Goal: Task Accomplishment & Management: Manage account settings

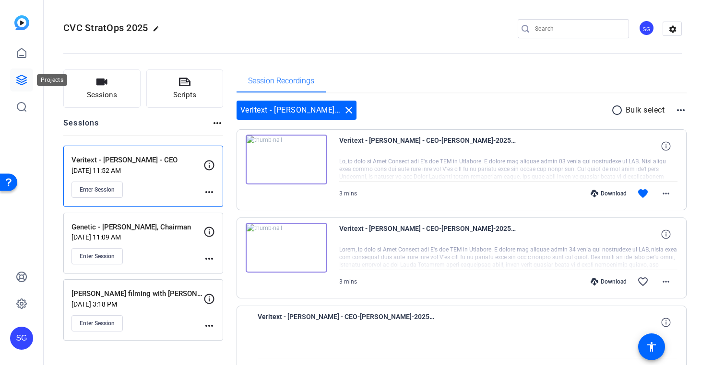
click at [24, 80] on icon at bounding box center [22, 80] width 12 height 12
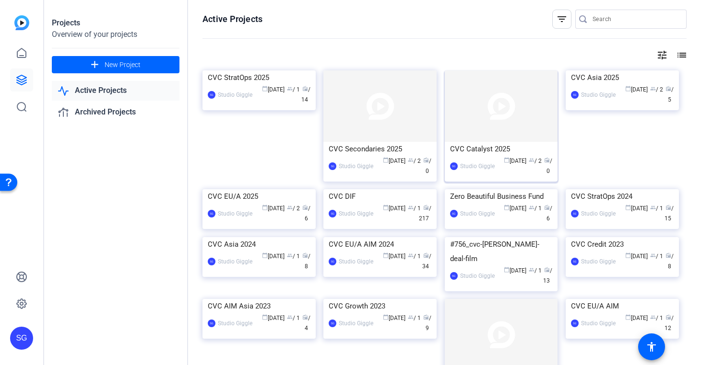
click at [507, 140] on img at bounding box center [501, 106] width 113 height 71
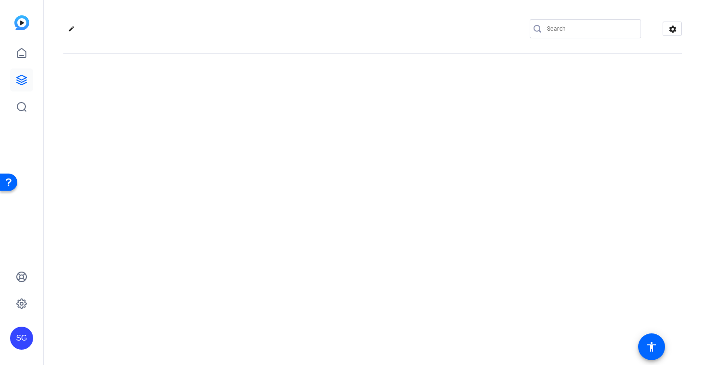
click at [507, 140] on div "edit settings" at bounding box center [372, 182] width 657 height 365
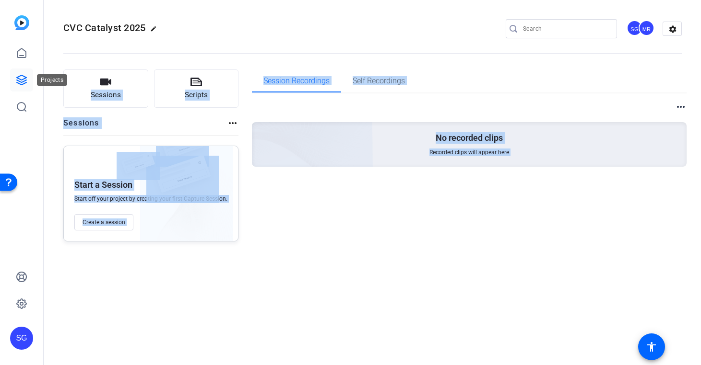
click at [18, 84] on icon at bounding box center [22, 80] width 12 height 12
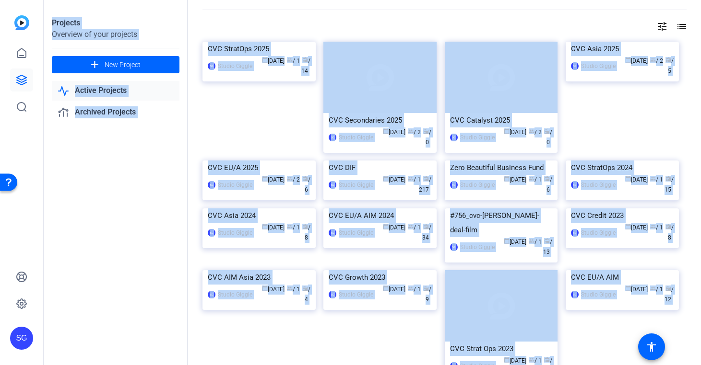
scroll to position [23, 0]
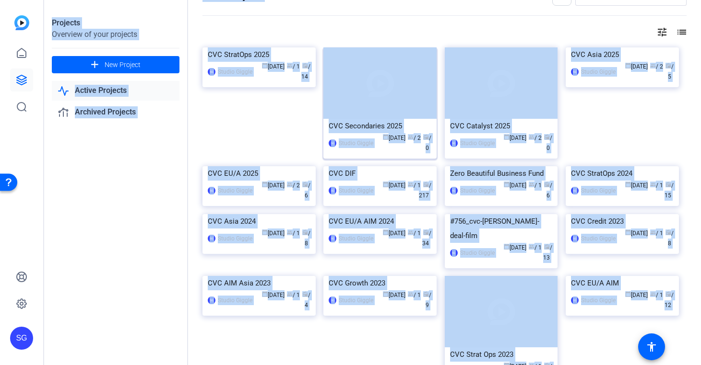
click at [407, 117] on img at bounding box center [379, 82] width 113 height 71
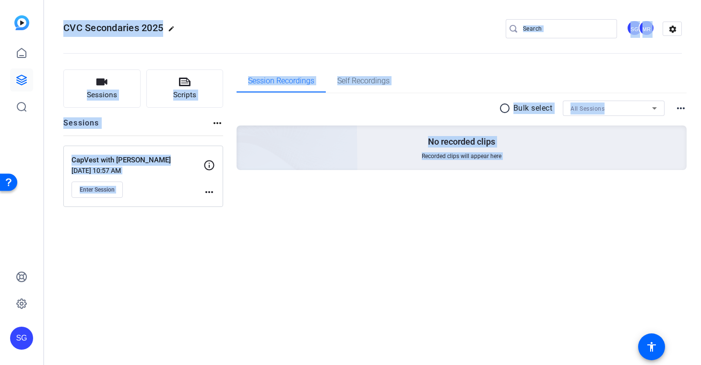
click at [358, 212] on div "Sessions Scripts Sessions more_horiz CapVest with Chris Campbell Sep 03, 2025 @…" at bounding box center [372, 139] width 657 height 162
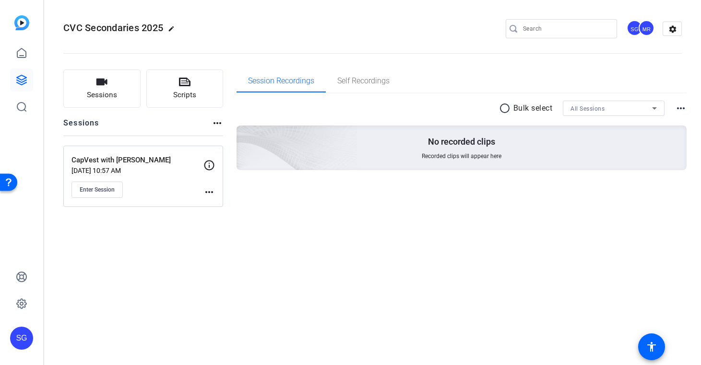
click at [170, 171] on p "Sep 03, 2025 @ 10:57 AM" at bounding box center [137, 171] width 132 height 8
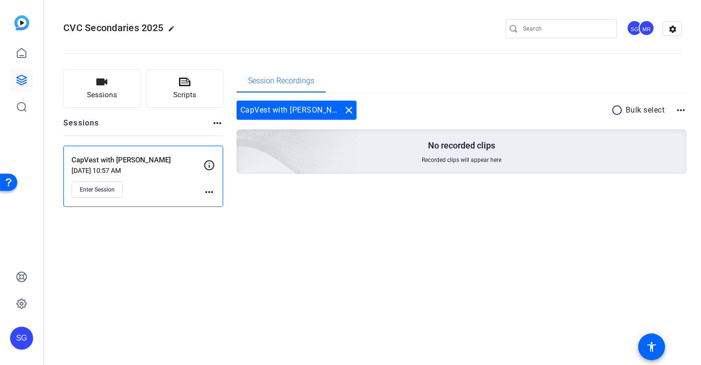
click at [210, 194] on mat-icon "more_horiz" at bounding box center [209, 193] width 12 height 12
click at [224, 201] on span "Edit Session" at bounding box center [233, 206] width 44 height 12
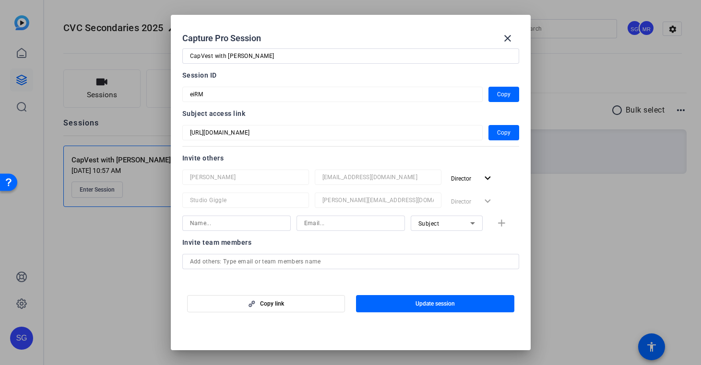
scroll to position [28, 0]
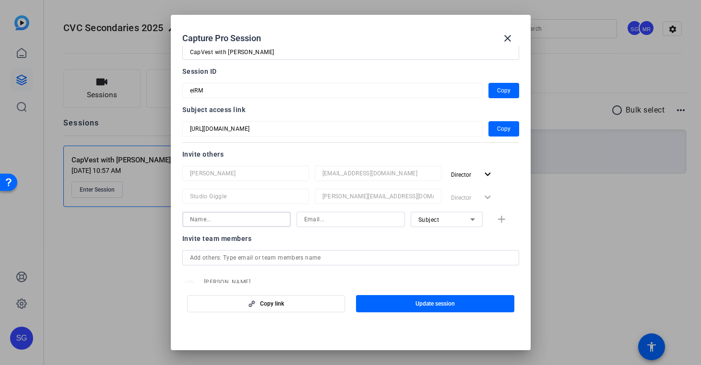
click at [248, 220] on input at bounding box center [236, 220] width 93 height 12
type input "[PERSON_NAME]"
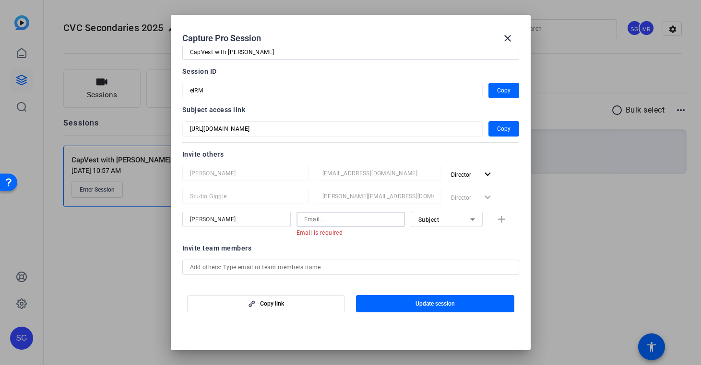
paste input "steve@studiogiggle.co.uk"
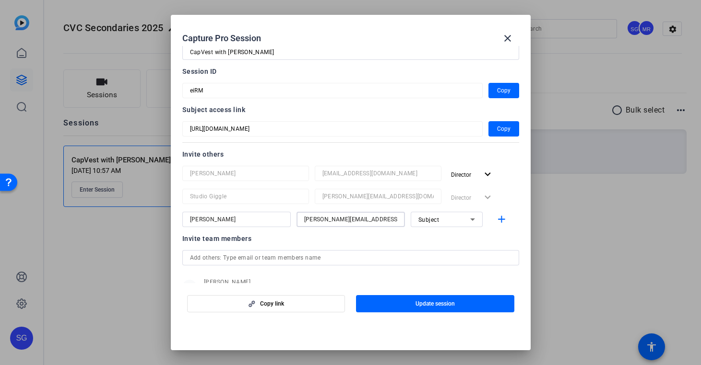
type input "steve@studiogiggle.co.uk"
click at [477, 216] on icon at bounding box center [473, 220] width 12 height 12
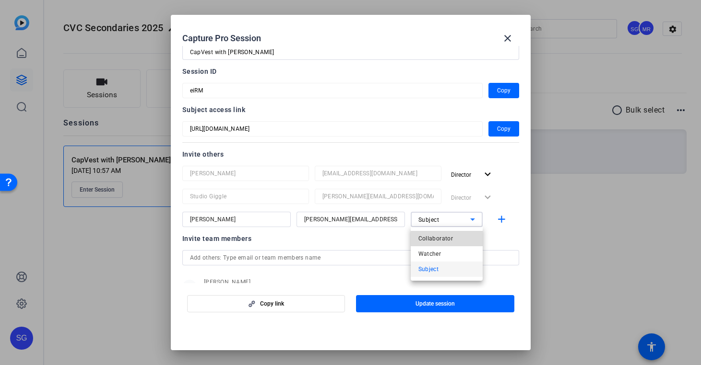
click at [459, 233] on mat-option "Collaborator" at bounding box center [447, 238] width 72 height 15
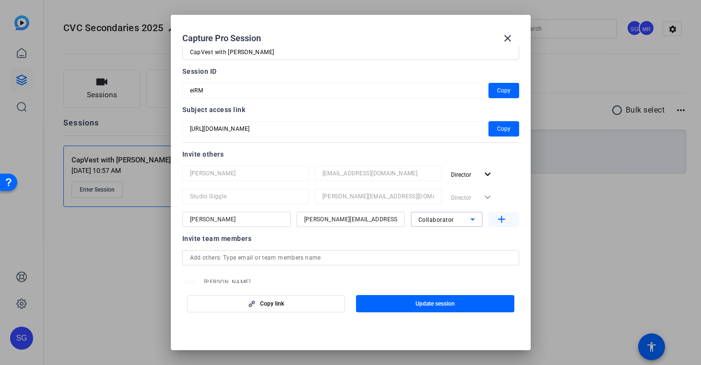
click at [500, 224] on mat-icon "add" at bounding box center [501, 220] width 12 height 12
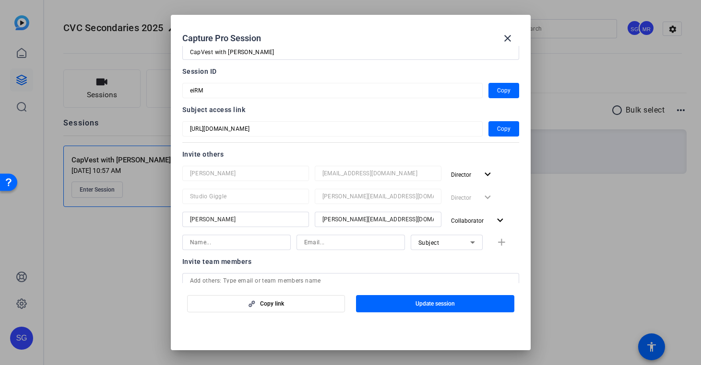
click at [261, 236] on div at bounding box center [236, 242] width 93 height 15
type input "[PERSON_NAME]"
click at [351, 242] on input at bounding box center [350, 243] width 93 height 12
paste input "dshaffer@cvc.com"
type input "dshaffer@cvc.com"
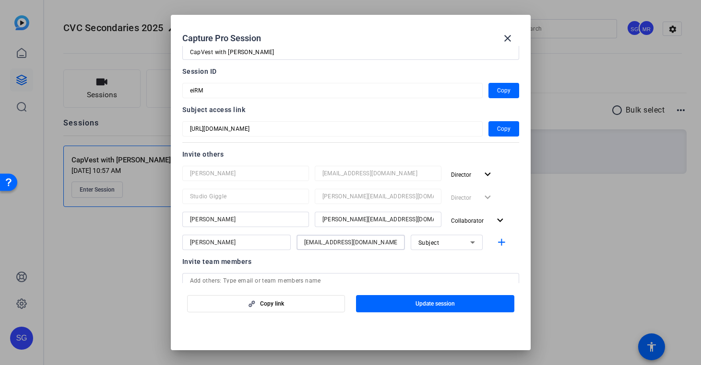
click at [463, 242] on div "Subject" at bounding box center [444, 243] width 52 height 12
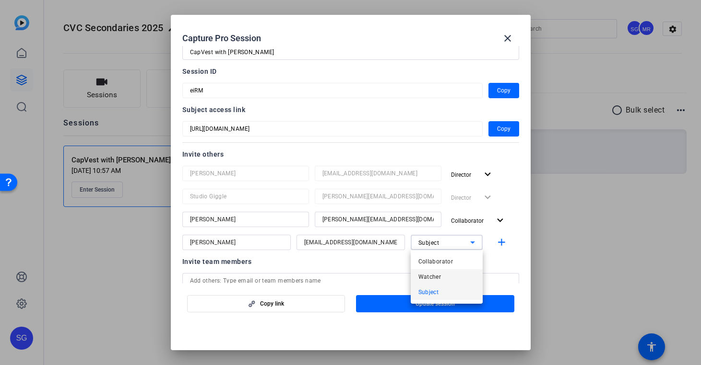
click at [456, 276] on mat-option "Watcher" at bounding box center [447, 277] width 72 height 15
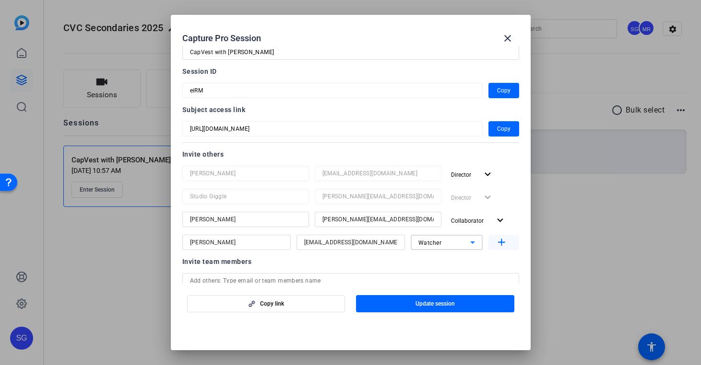
click at [499, 246] on mat-icon "add" at bounding box center [501, 243] width 12 height 12
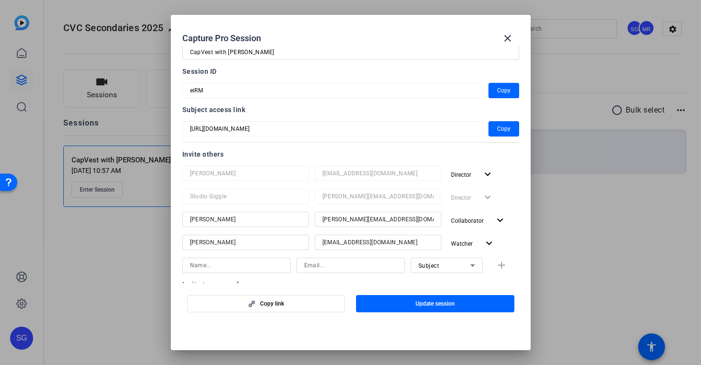
click at [282, 266] on input at bounding box center [236, 266] width 93 height 12
type input "Jodi Dawson"
paste input "jdawson@cvc.com"
type input "jdawson@cvc.com"
click at [473, 267] on icon at bounding box center [473, 266] width 12 height 12
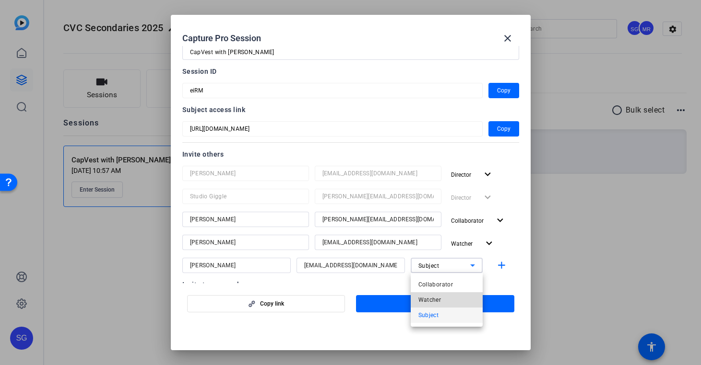
click at [460, 297] on mat-option "Watcher" at bounding box center [447, 300] width 72 height 15
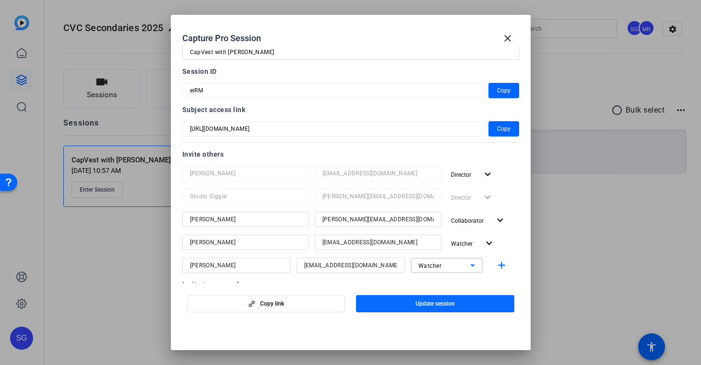
click at [454, 304] on span "Update session" at bounding box center [434, 304] width 39 height 8
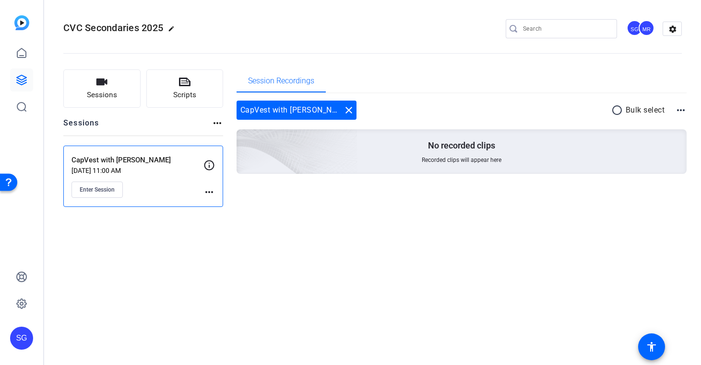
click at [207, 192] on mat-icon "more_horiz" at bounding box center [209, 193] width 12 height 12
click at [221, 207] on span "Edit Session" at bounding box center [233, 206] width 44 height 12
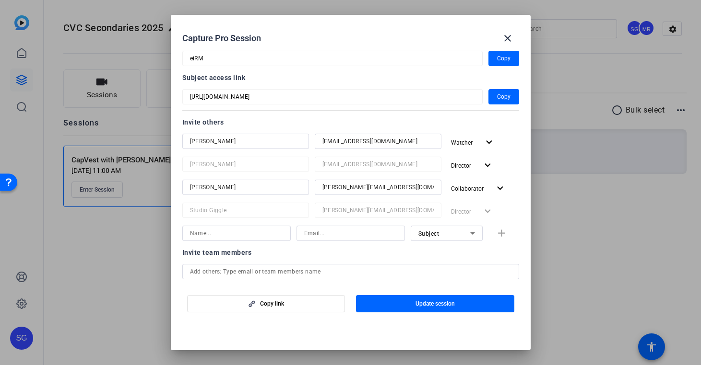
scroll to position [57, 0]
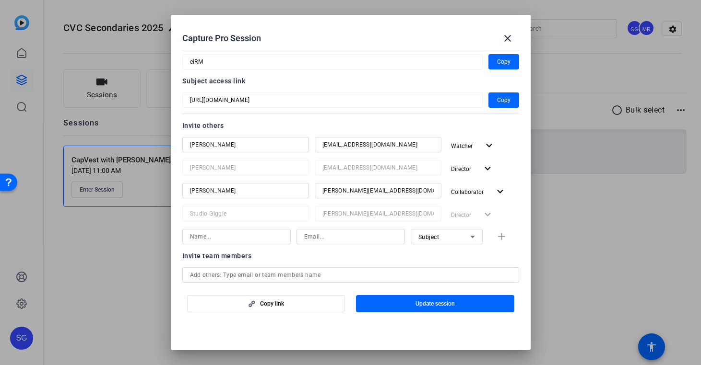
click at [276, 236] on input at bounding box center [236, 237] width 93 height 12
type input "Jodi Dawson"
paste input "jdawson@cvc.com"
type input "jdawson@cvc.com"
click at [470, 236] on icon at bounding box center [473, 237] width 12 height 12
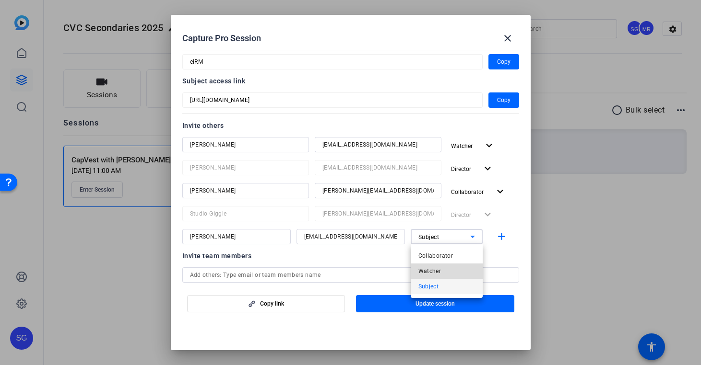
click at [452, 270] on mat-option "Watcher" at bounding box center [447, 271] width 72 height 15
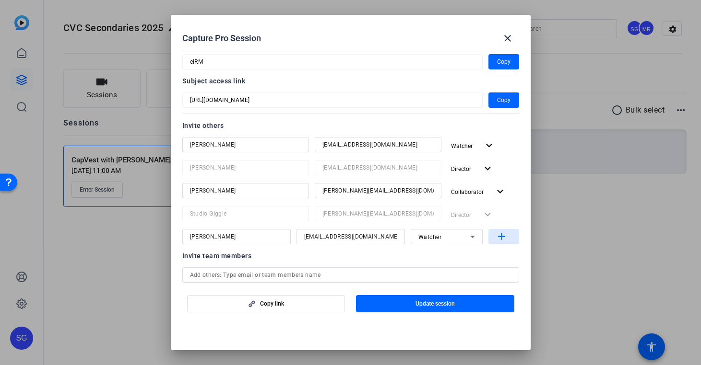
click at [505, 234] on mat-icon "add" at bounding box center [501, 237] width 12 height 12
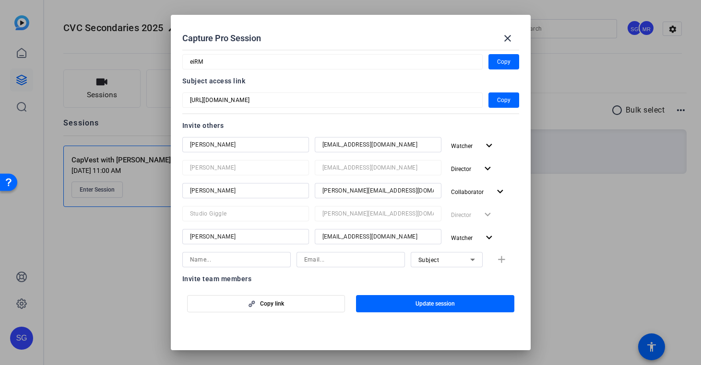
click at [236, 255] on input at bounding box center [236, 260] width 93 height 12
type input "Nick Board"
paste input "nboard@cvc.com"
type input "nboard@cvc.com"
click at [456, 263] on div "Subject" at bounding box center [444, 260] width 52 height 12
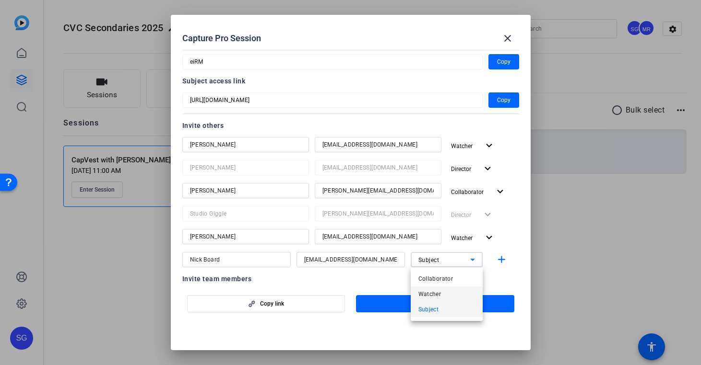
click at [449, 290] on mat-option "Watcher" at bounding box center [447, 294] width 72 height 15
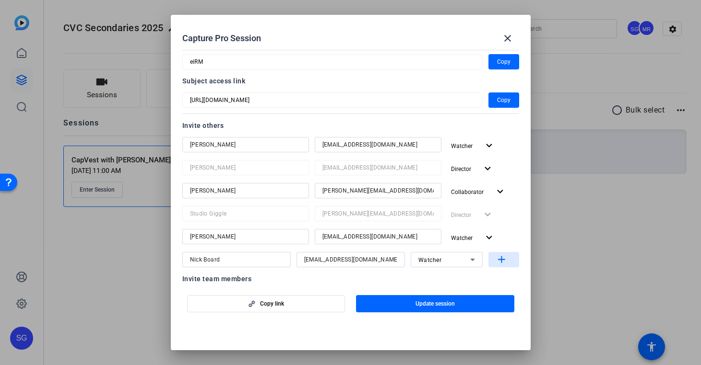
click at [505, 259] on mat-icon "add" at bounding box center [501, 260] width 12 height 12
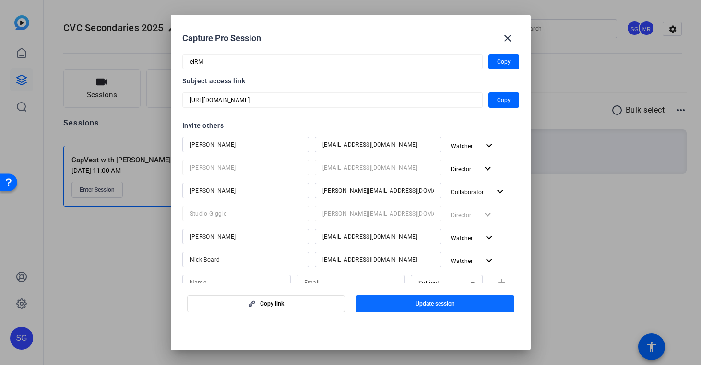
click at [483, 309] on span "button" at bounding box center [435, 304] width 158 height 23
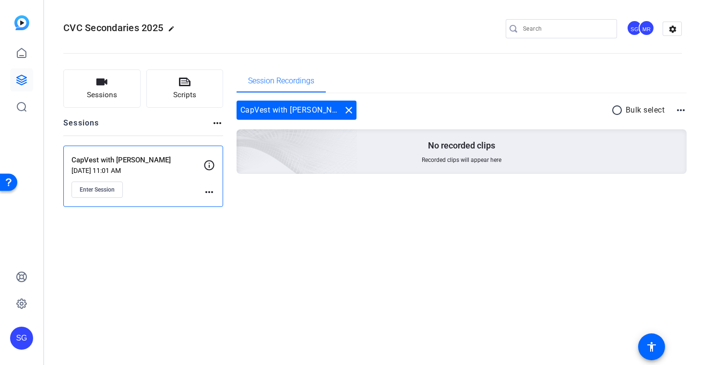
click at [207, 193] on mat-icon "more_horiz" at bounding box center [209, 193] width 12 height 12
click at [233, 203] on span "Edit Session" at bounding box center [233, 206] width 44 height 12
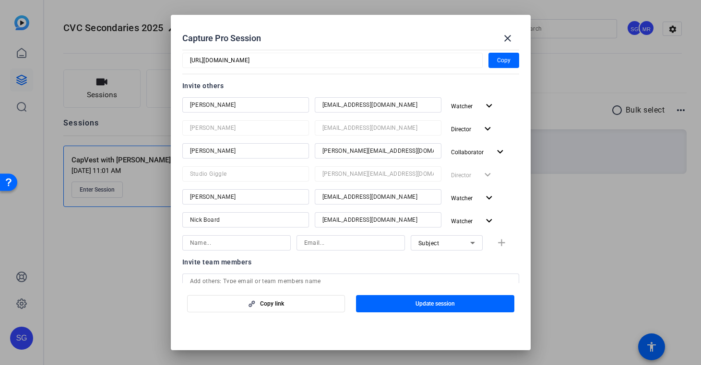
scroll to position [97, 0]
click at [263, 246] on input at bounding box center [236, 243] width 93 height 12
drag, startPoint x: 384, startPoint y: 106, endPoint x: 284, endPoint y: 106, distance: 99.8
click at [284, 106] on div "Dani Shaffer dshaffer@cvc.com Watcher expand_more" at bounding box center [350, 105] width 337 height 17
click at [340, 247] on input at bounding box center [350, 243] width 93 height 12
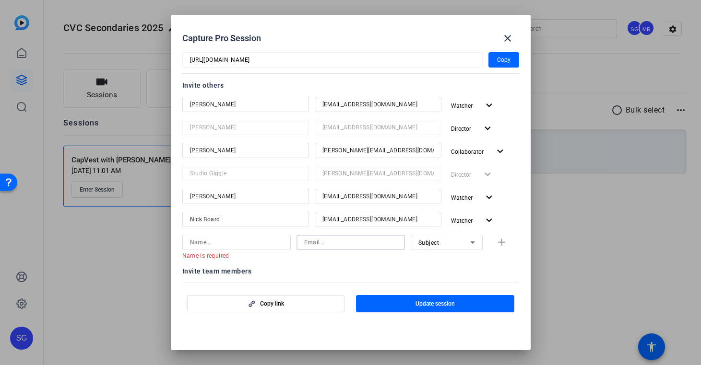
paste input "dshaffer@cvc.com"
type input "dshaffer@cvc.com"
click at [241, 244] on input at bounding box center [236, 243] width 93 height 12
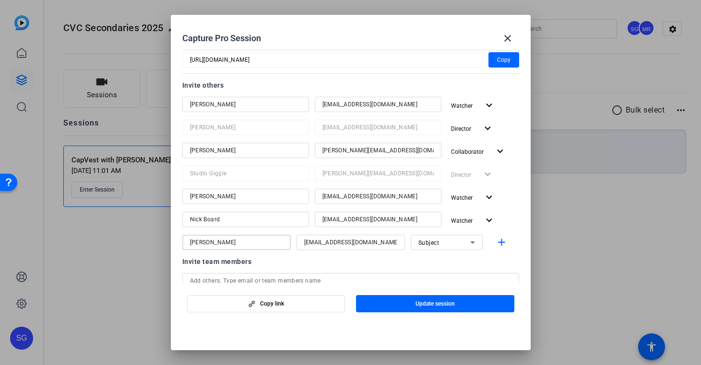
type input "Dani"
click at [465, 244] on div "Subject" at bounding box center [444, 243] width 52 height 12
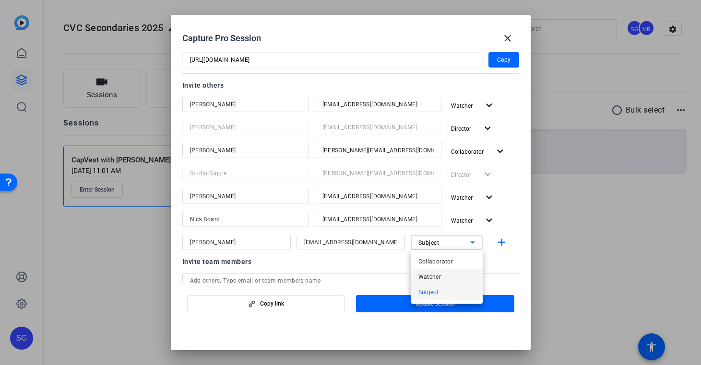
click at [455, 275] on mat-option "Watcher" at bounding box center [447, 277] width 72 height 15
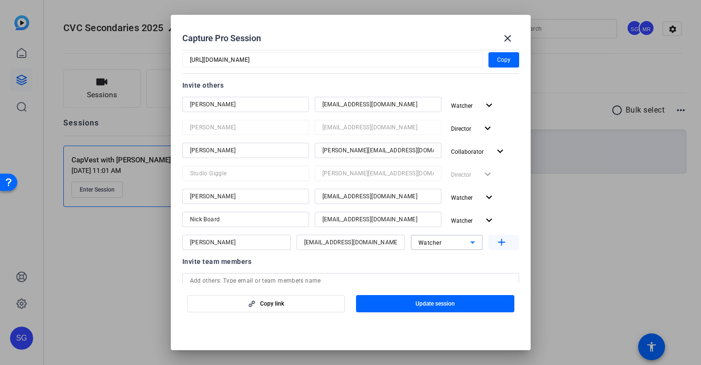
click at [500, 242] on mat-icon "add" at bounding box center [501, 243] width 12 height 12
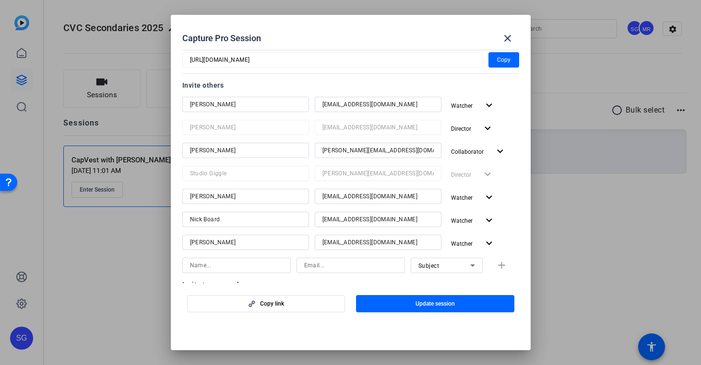
click at [356, 149] on input "steve@studiogiggle.co.uk" at bounding box center [377, 151] width 111 height 12
click at [317, 267] on input at bounding box center [350, 266] width 93 height 12
paste input "steve@studiogiggle.co.uk"
type input "steve@studiogiggle.co.uk"
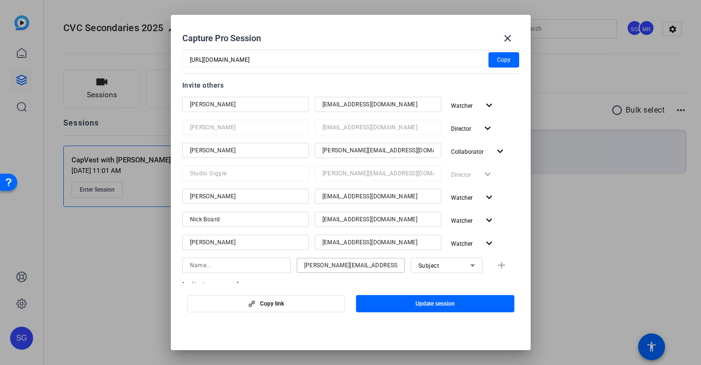
click at [225, 271] on input at bounding box center [236, 266] width 93 height 12
type input "Steve"
click at [450, 266] on div "Subject" at bounding box center [444, 266] width 52 height 12
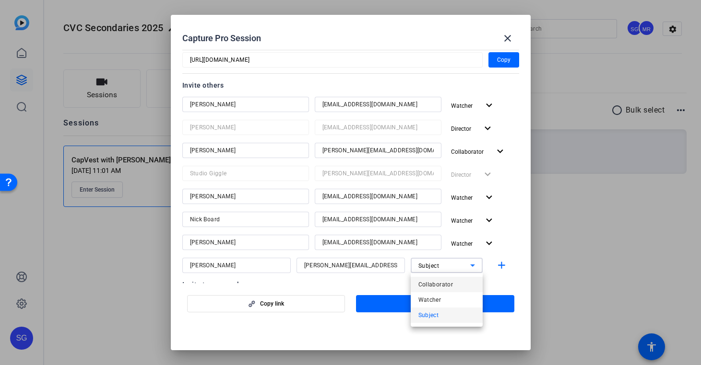
click at [447, 283] on span "Collaborator" at bounding box center [435, 285] width 35 height 12
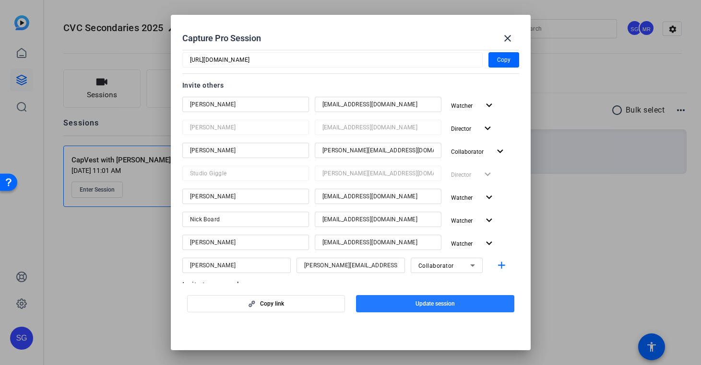
click at [485, 308] on span "button" at bounding box center [435, 304] width 158 height 23
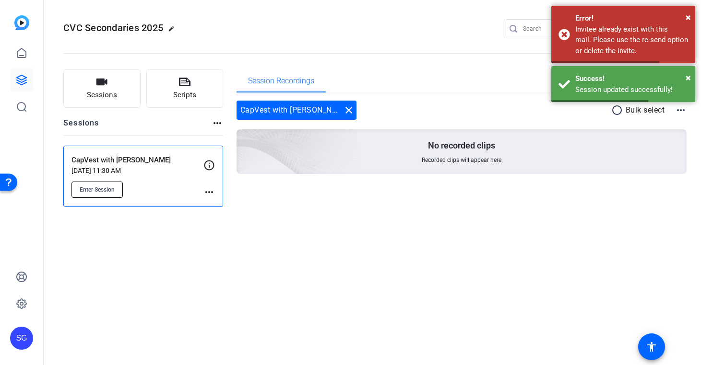
click at [111, 191] on span "Enter Session" at bounding box center [97, 190] width 35 height 8
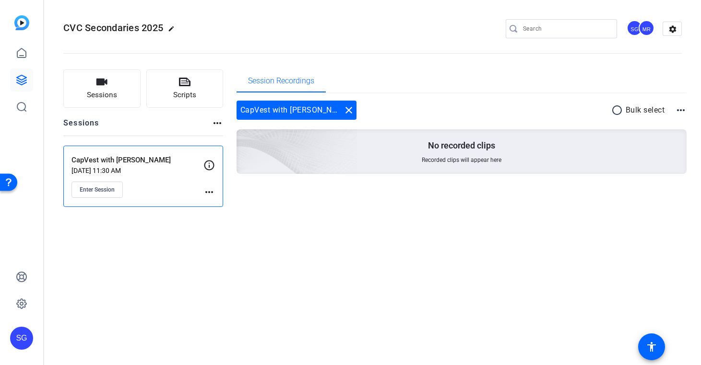
click at [211, 192] on mat-icon "more_horiz" at bounding box center [209, 193] width 12 height 12
click at [247, 205] on span "Edit Session" at bounding box center [233, 206] width 44 height 12
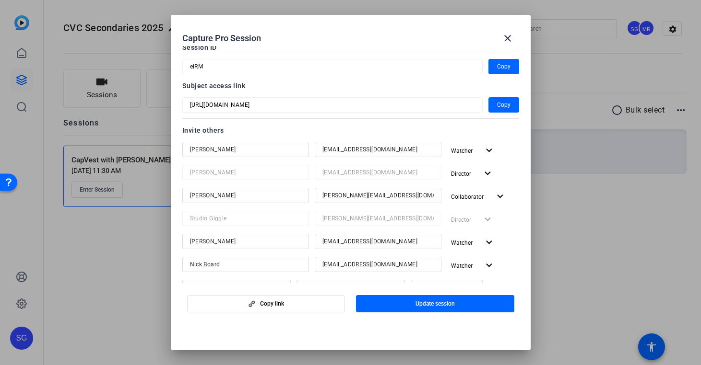
scroll to position [48, 0]
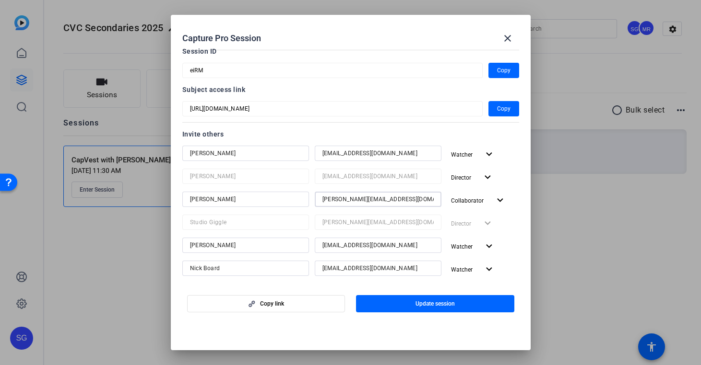
click at [380, 198] on input "steve@studiogiggle.co.uk" at bounding box center [377, 200] width 111 height 12
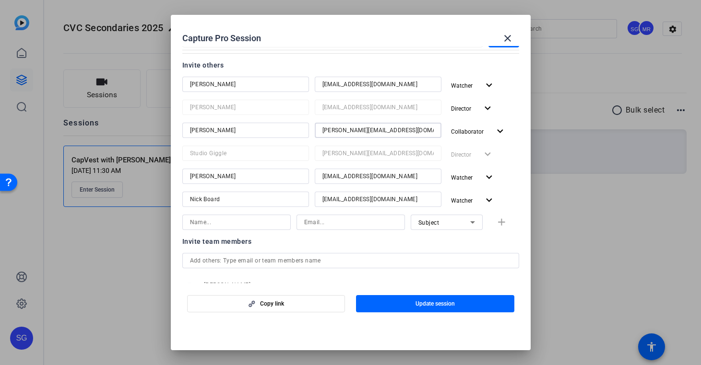
scroll to position [149, 0]
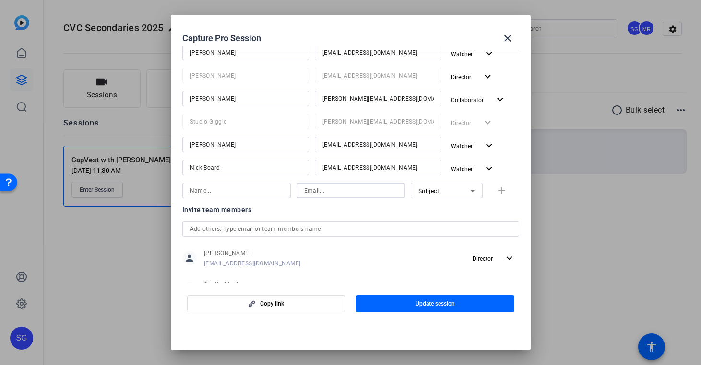
click at [353, 194] on input at bounding box center [350, 191] width 93 height 12
paste input "steve@studiogiggle.co.uk"
type input "steve@studiogiggle.co.uk"
click at [266, 199] on div at bounding box center [236, 204] width 108 height 11
click at [265, 191] on input at bounding box center [236, 191] width 93 height 12
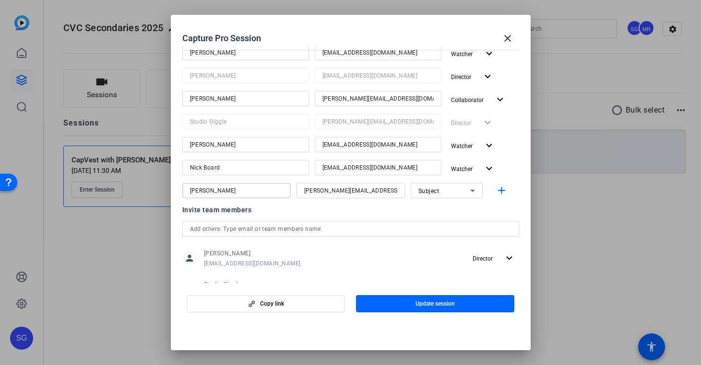
type input "Steve"
click at [470, 195] on icon at bounding box center [473, 191] width 12 height 12
click at [463, 208] on mat-option "Collaborator" at bounding box center [447, 209] width 72 height 15
click at [503, 189] on mat-icon "add" at bounding box center [501, 191] width 12 height 12
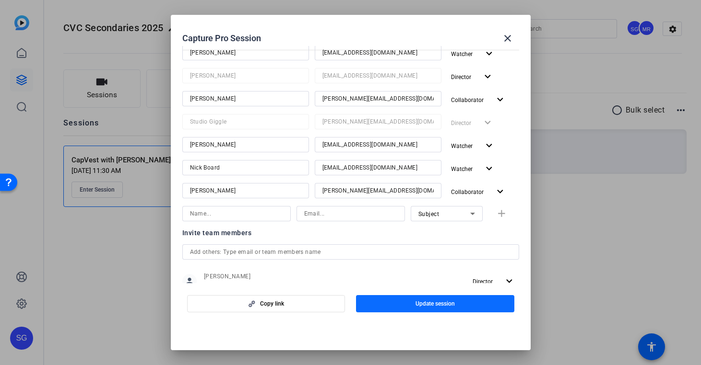
click at [474, 305] on span "button" at bounding box center [435, 304] width 158 height 23
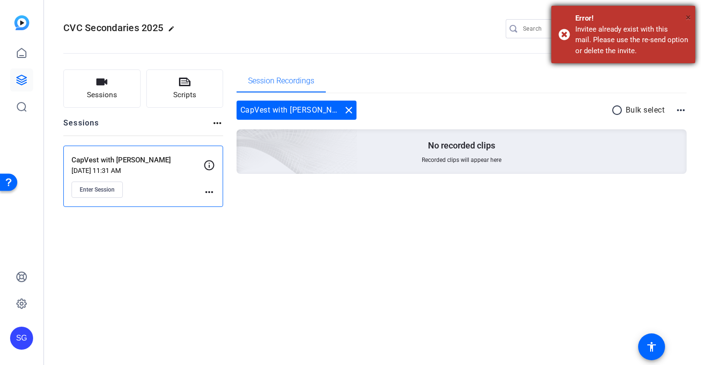
click at [688, 13] on span "×" at bounding box center [687, 18] width 5 height 12
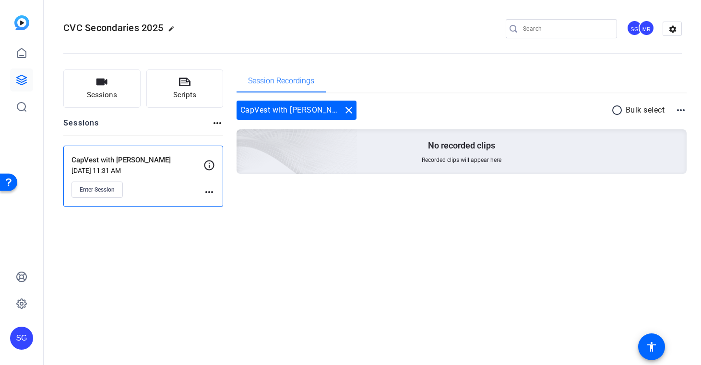
click at [212, 190] on mat-icon "more_horiz" at bounding box center [209, 193] width 12 height 12
click at [218, 201] on span "Edit Session" at bounding box center [233, 206] width 44 height 12
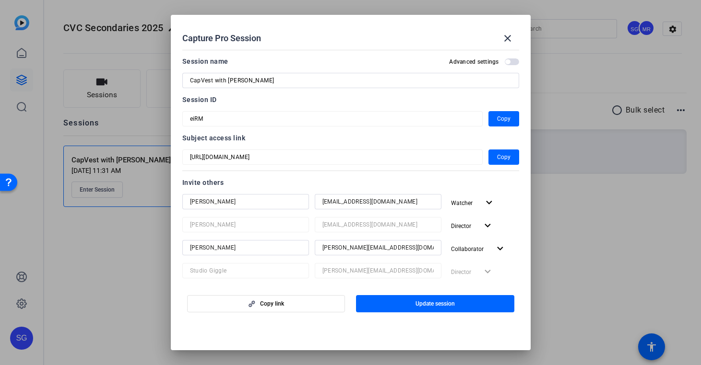
click at [366, 204] on input "dshaffer@cvc.com" at bounding box center [377, 202] width 111 height 12
drag, startPoint x: 384, startPoint y: 202, endPoint x: 271, endPoint y: 202, distance: 113.2
click at [270, 202] on div "Dani Shaffer dshaffer@cvc.com Watcher expand_more" at bounding box center [350, 202] width 337 height 17
click at [490, 201] on mat-icon "expand_more" at bounding box center [489, 203] width 12 height 12
click at [487, 268] on span "Remove User" at bounding box center [480, 274] width 51 height 12
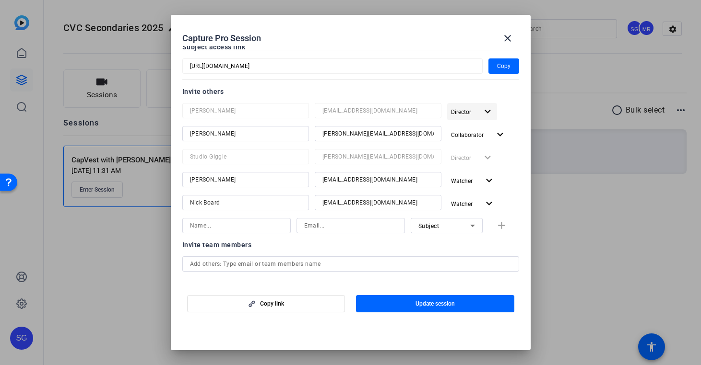
scroll to position [100, 0]
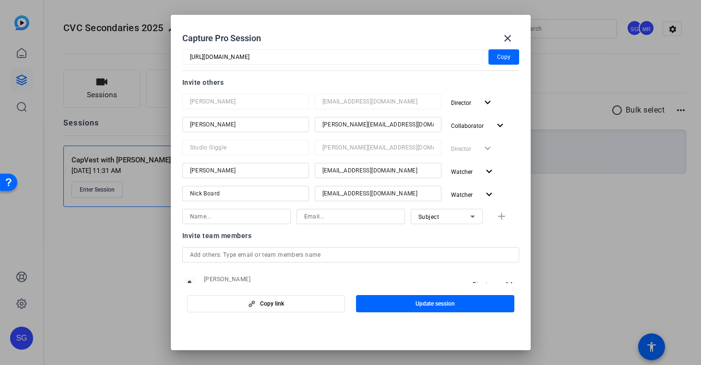
click at [336, 214] on input at bounding box center [350, 217] width 93 height 12
paste input "steve@studiogiggle.co.uk"
type input "steve@studiogiggle.co.uk"
paste input "dshaffer@cvc.com"
type input "dshaffer@cvc.com"
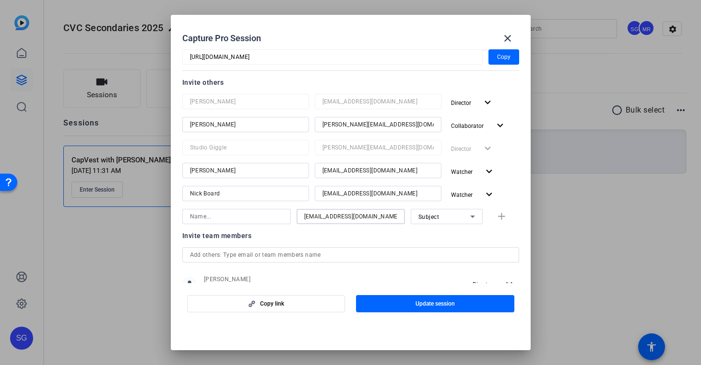
click at [248, 217] on input at bounding box center [236, 217] width 93 height 12
type input "[PERSON_NAME]"
click at [471, 217] on icon at bounding box center [472, 217] width 5 height 2
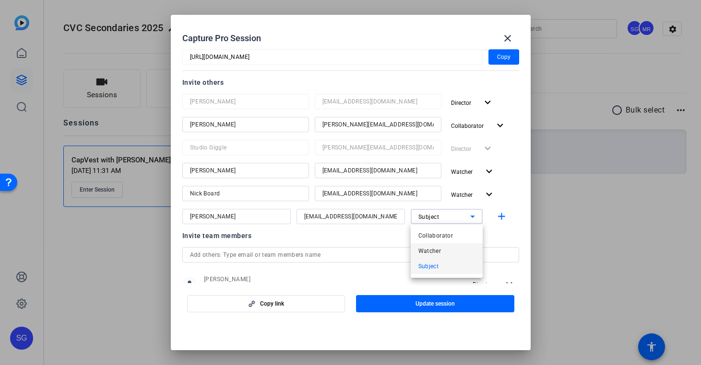
click at [458, 252] on mat-option "Watcher" at bounding box center [447, 251] width 72 height 15
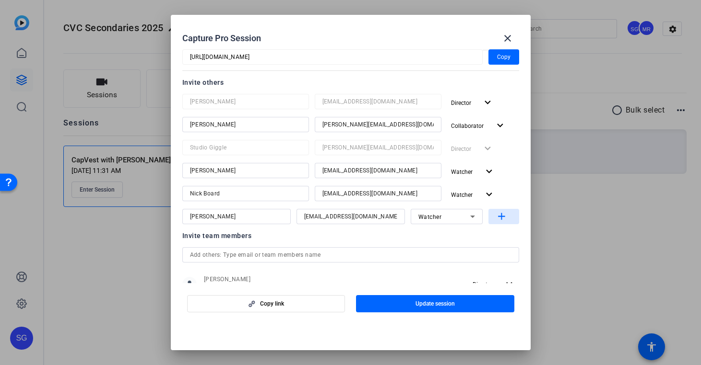
click at [495, 216] on mat-icon "add" at bounding box center [501, 217] width 12 height 12
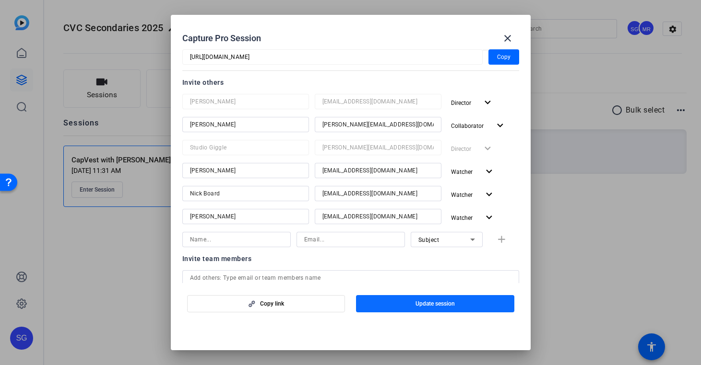
click at [457, 305] on span "button" at bounding box center [435, 304] width 158 height 23
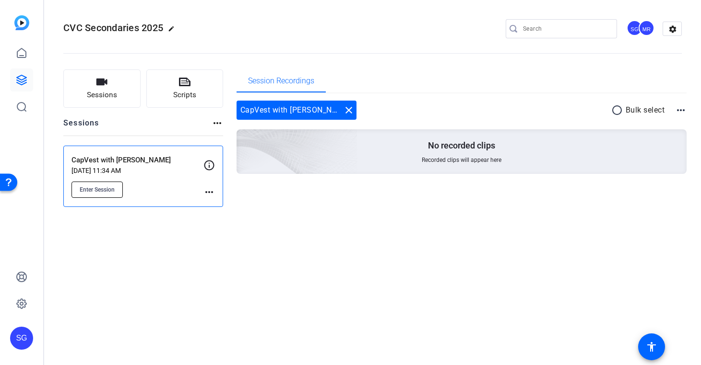
click at [102, 186] on span "Enter Session" at bounding box center [97, 190] width 35 height 8
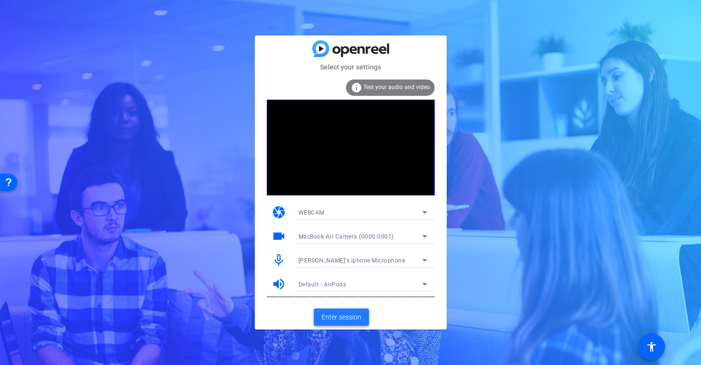
click at [345, 320] on span "Enter session" at bounding box center [341, 318] width 40 height 10
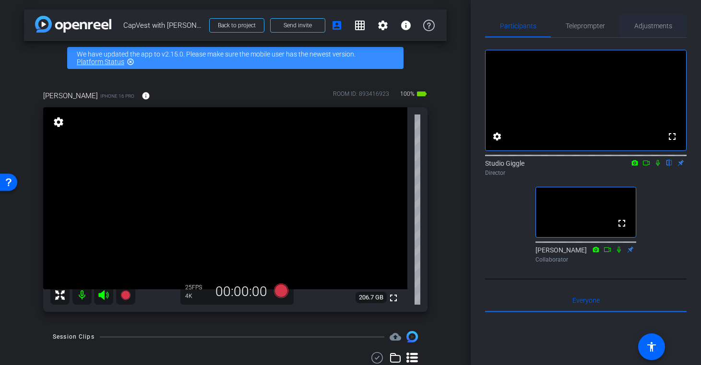
click at [660, 30] on span "Adjustments" at bounding box center [653, 25] width 38 height 23
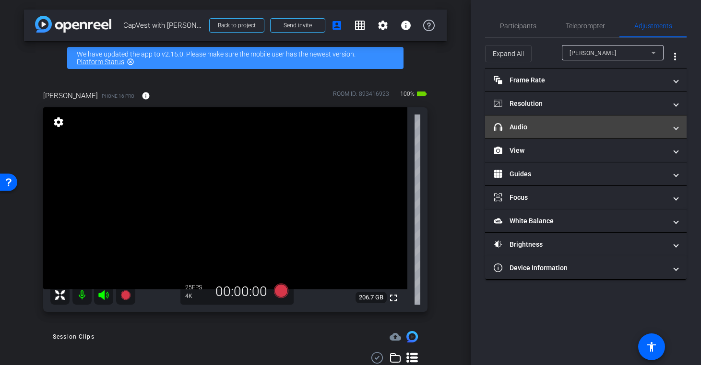
click at [549, 134] on mat-expansion-panel-header "headphone icon Audio" at bounding box center [585, 127] width 201 height 23
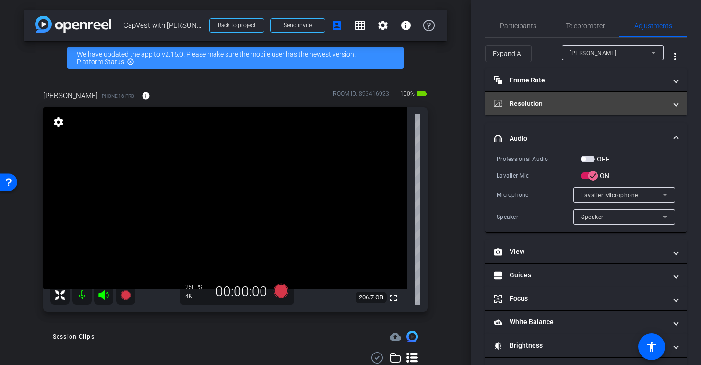
click at [569, 97] on mat-expansion-panel-header "Resolution" at bounding box center [585, 103] width 201 height 23
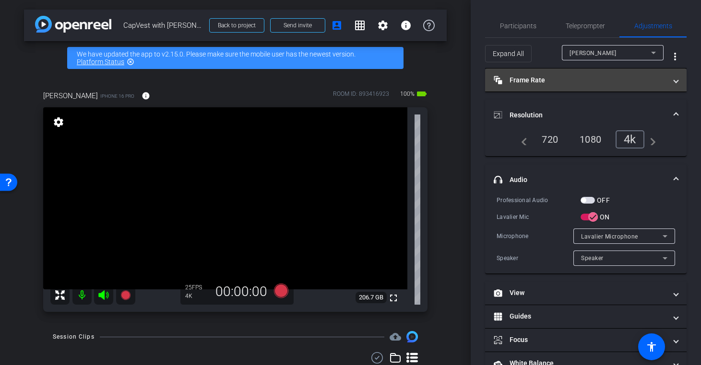
click at [549, 83] on mat-panel-title "Frame Rate Frame Rate" at bounding box center [580, 80] width 173 height 10
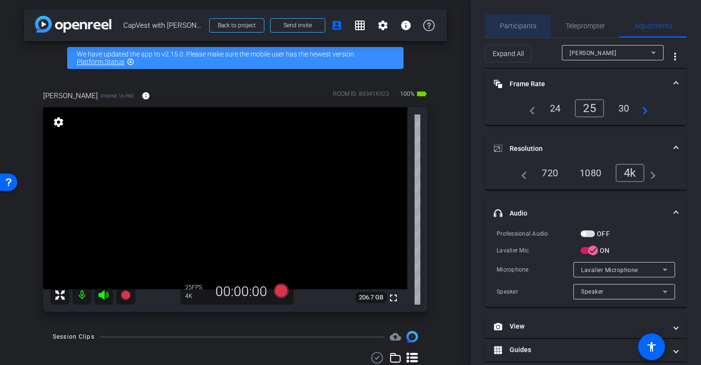
click at [525, 24] on span "Participants" at bounding box center [518, 26] width 36 height 7
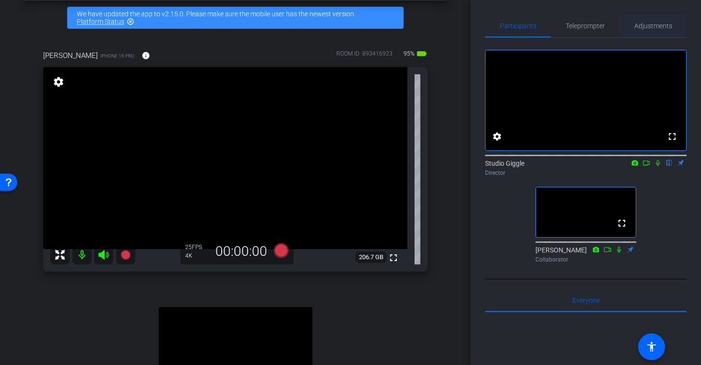
click at [650, 25] on span "Adjustments" at bounding box center [653, 26] width 38 height 7
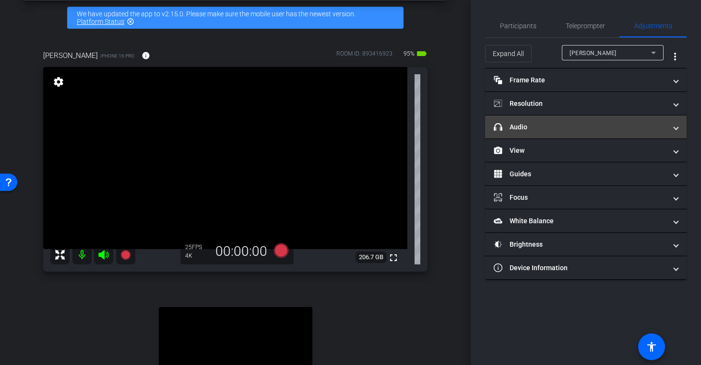
click at [520, 128] on mat-panel-title "headphone icon Audio" at bounding box center [580, 127] width 173 height 10
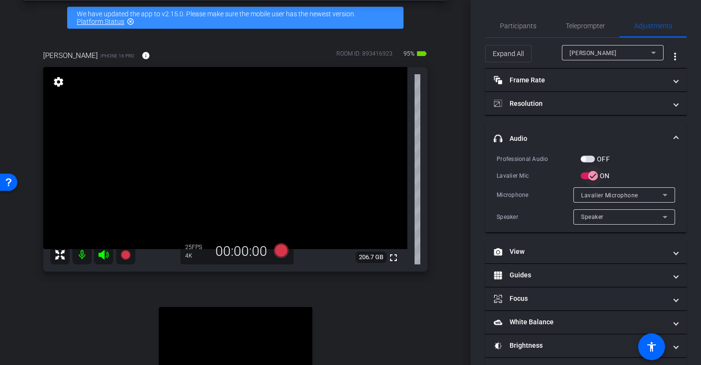
click at [595, 176] on icon "button" at bounding box center [593, 176] width 9 height 9
click at [589, 177] on span "button" at bounding box center [585, 176] width 10 height 10
click at [522, 26] on span "Participants" at bounding box center [518, 26] width 36 height 7
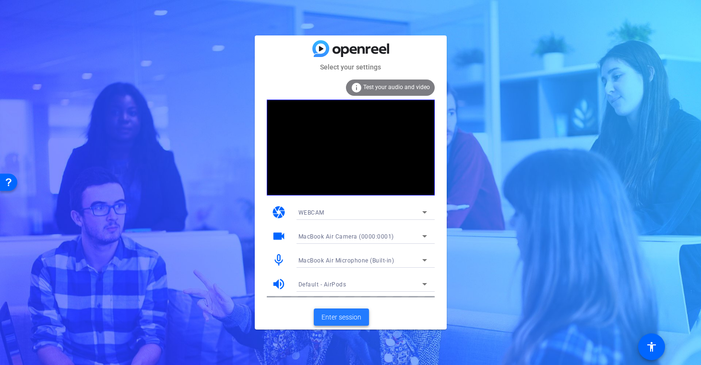
click at [340, 319] on span "Enter session" at bounding box center [341, 318] width 40 height 10
